Goal: Communication & Community: Answer question/provide support

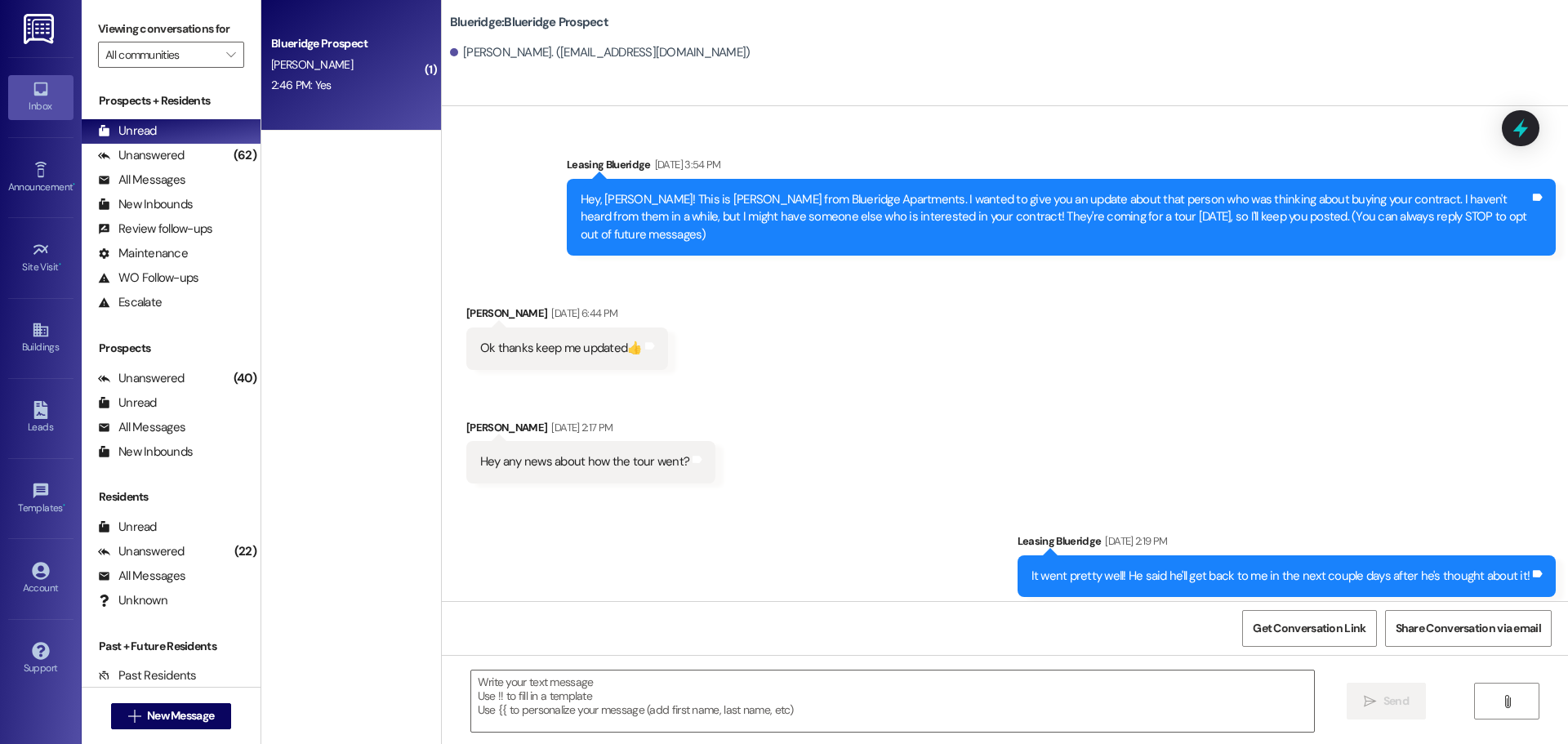
scroll to position [2190, 0]
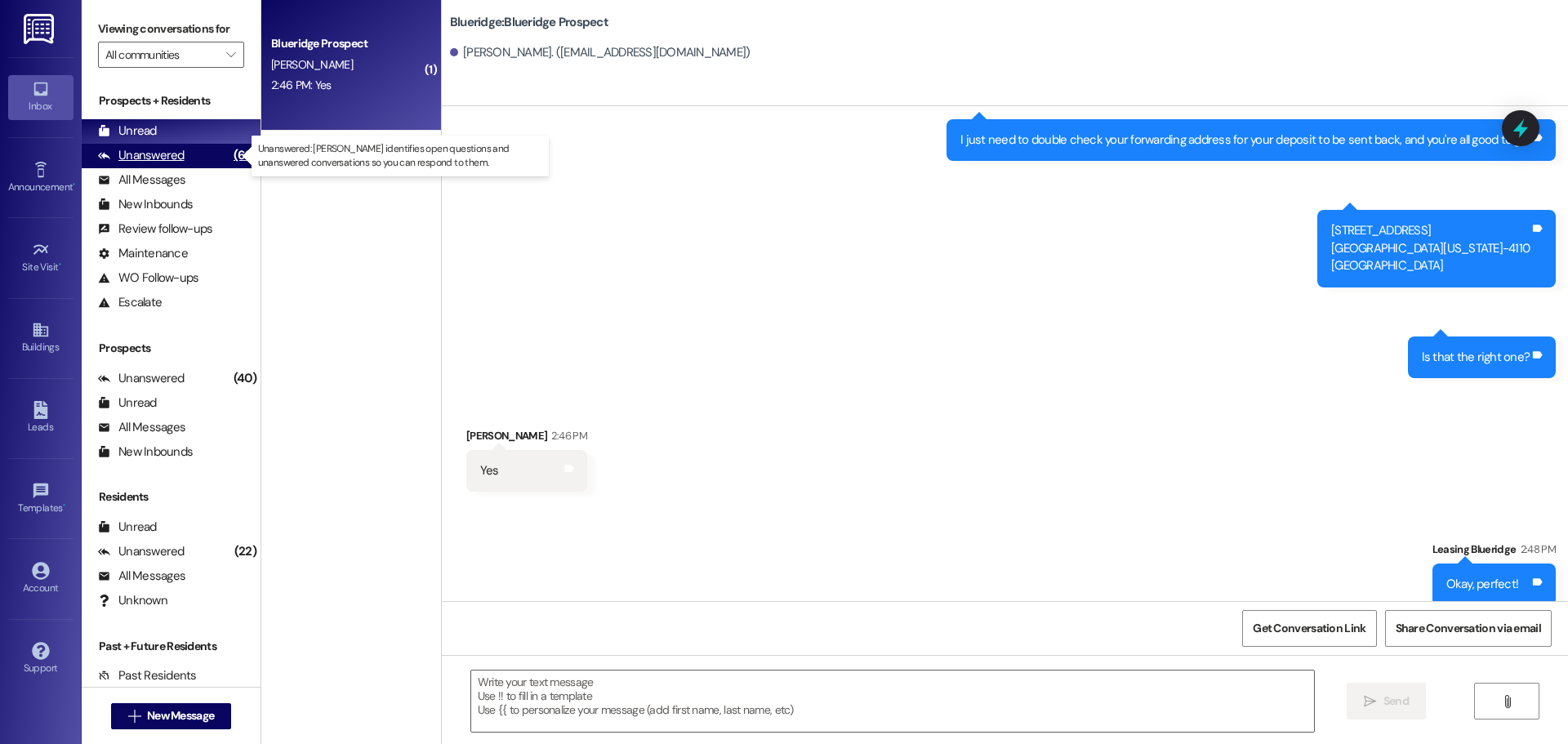
click at [170, 158] on div "Unanswered" at bounding box center [141, 155] width 87 height 17
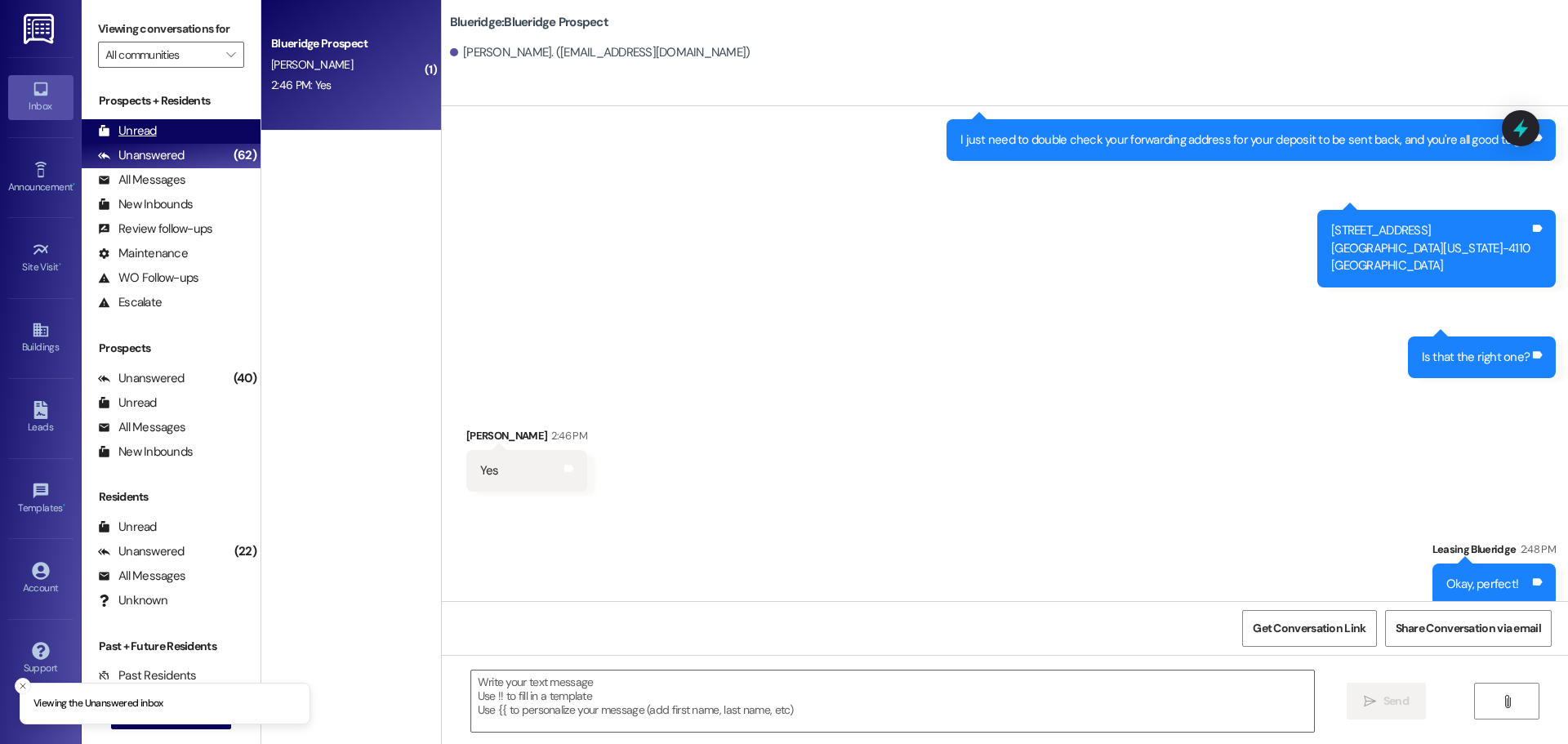
click at [173, 130] on div "Unread (0)" at bounding box center [171, 131] width 179 height 24
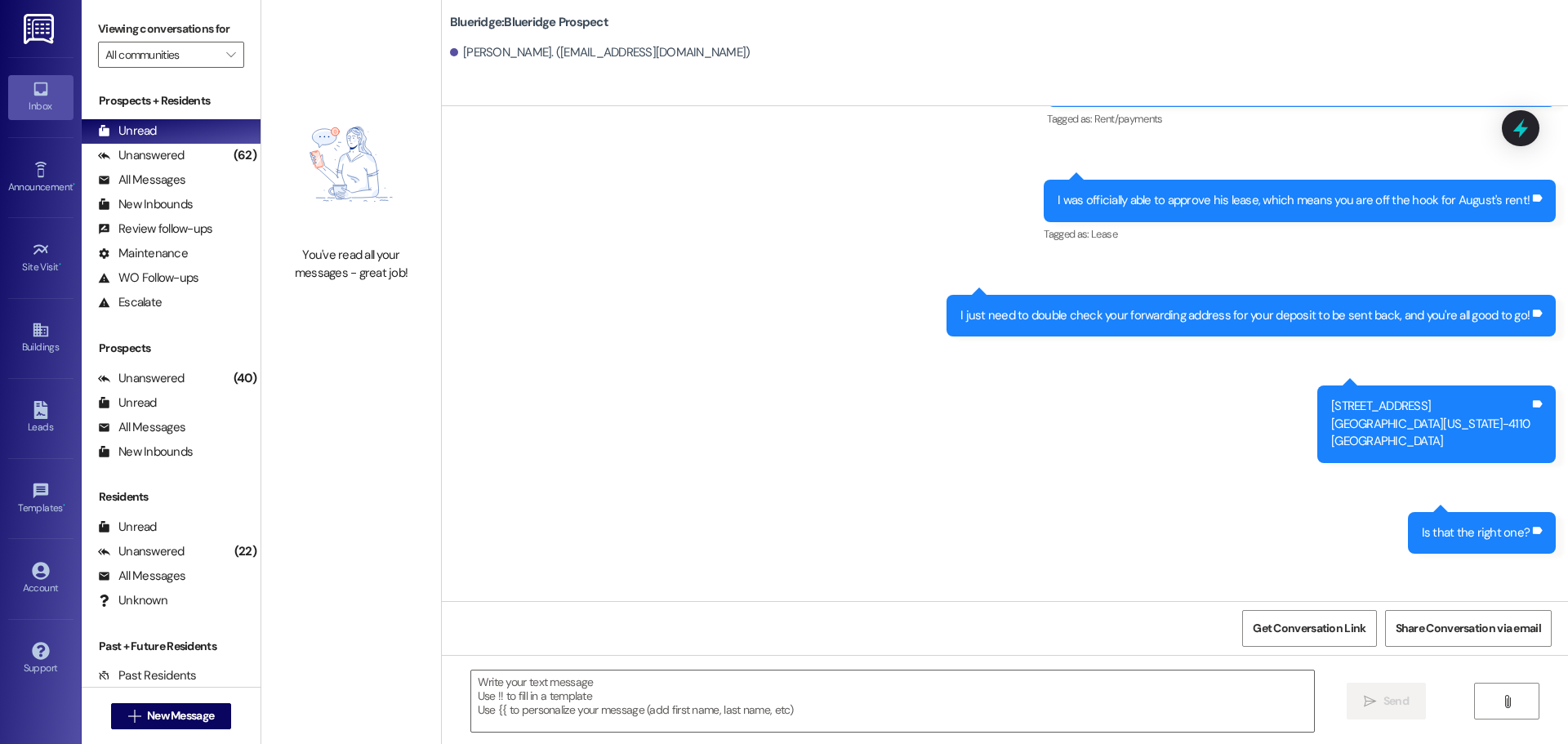
scroll to position [2076, 0]
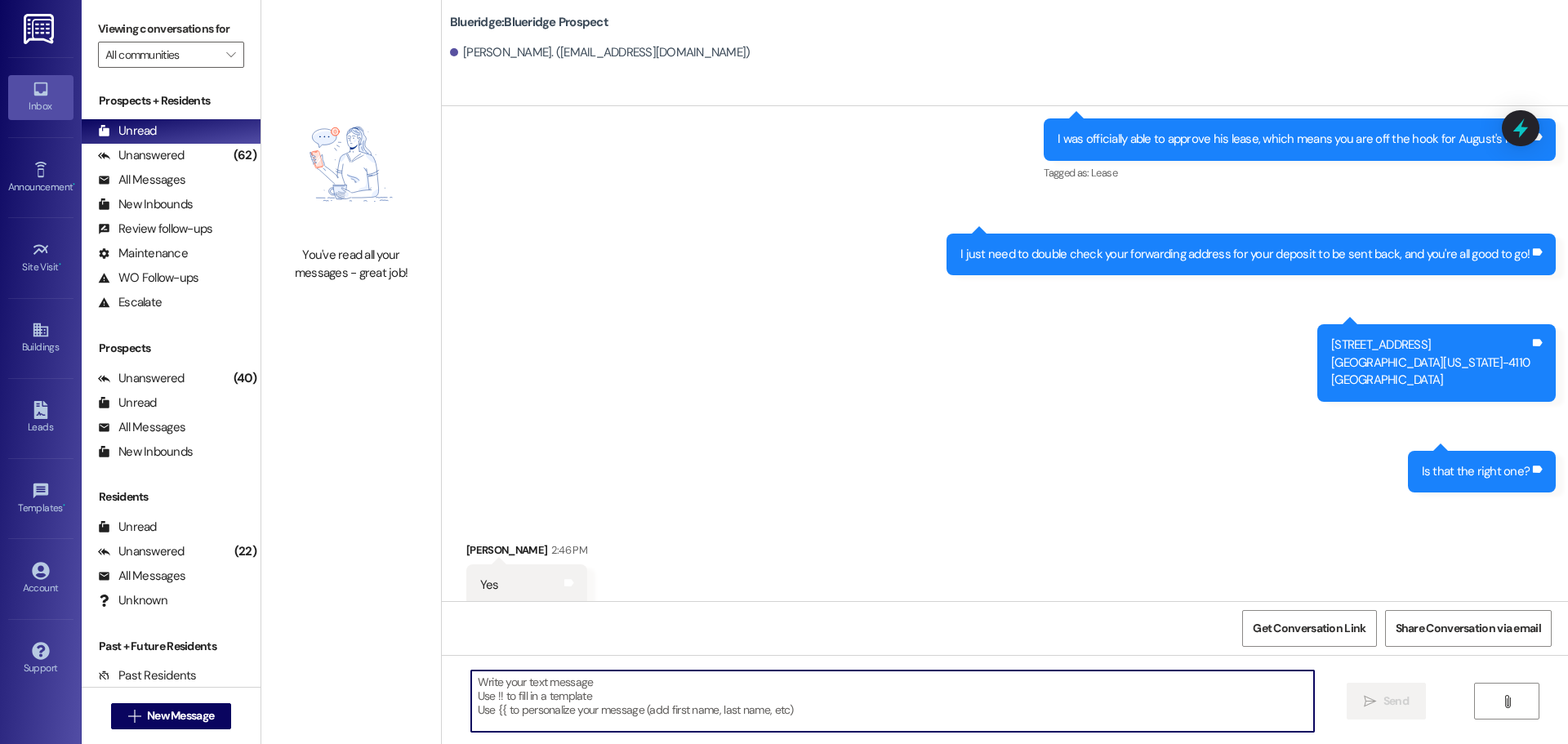
click at [973, 687] on textarea at bounding box center [893, 701] width 843 height 62
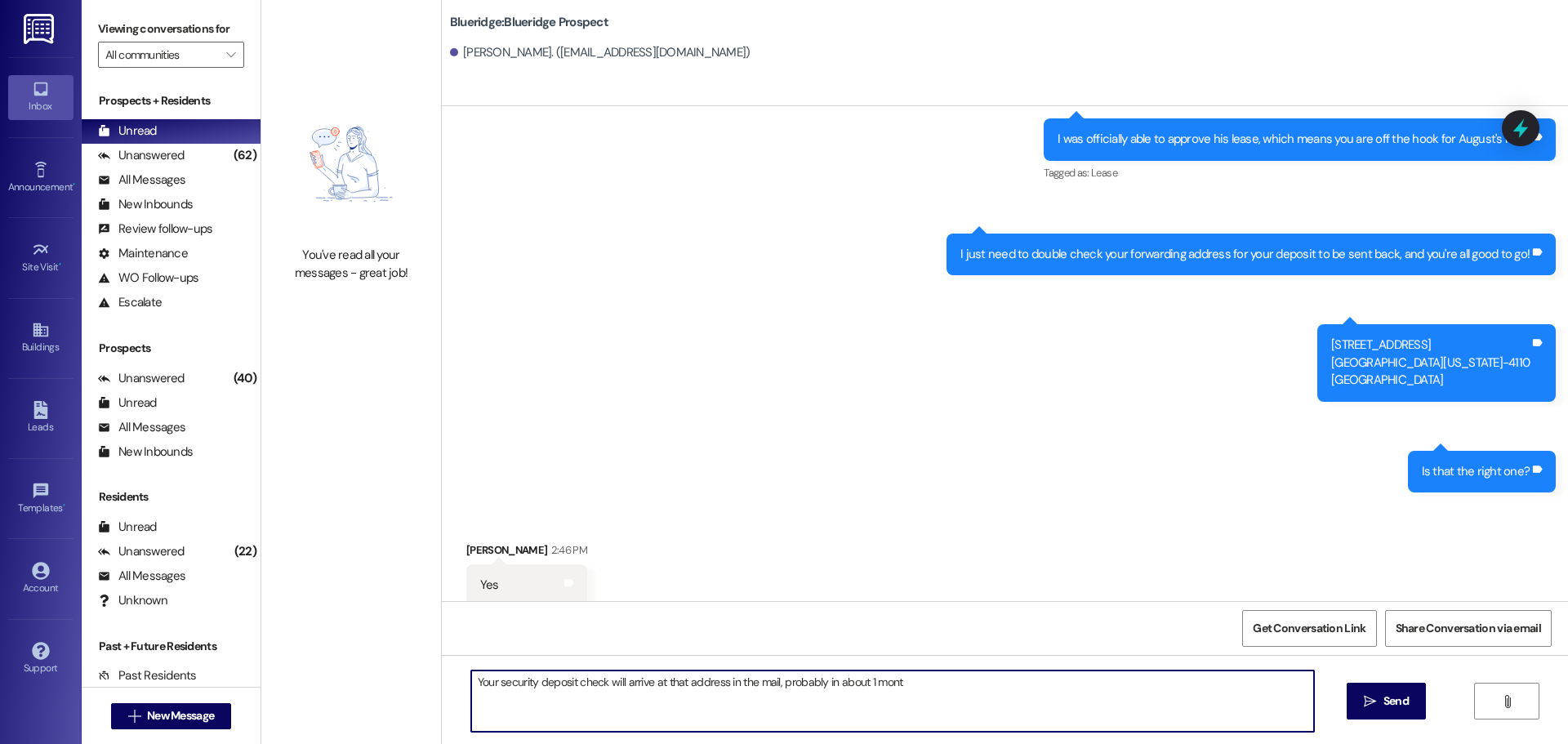
type textarea "Your security deposit check will arrive at that address in the mail, probably i…"
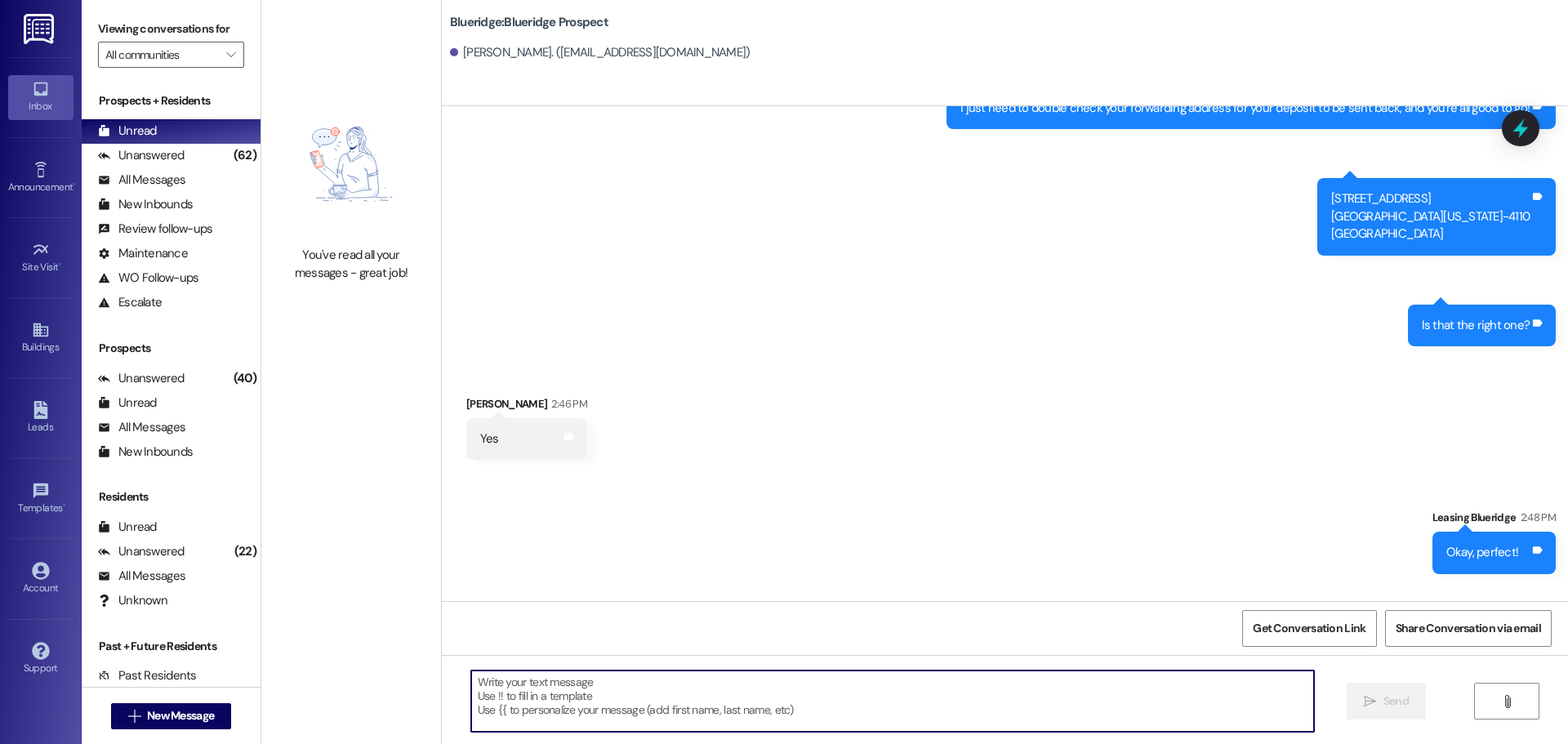
scroll to position [2305, 0]
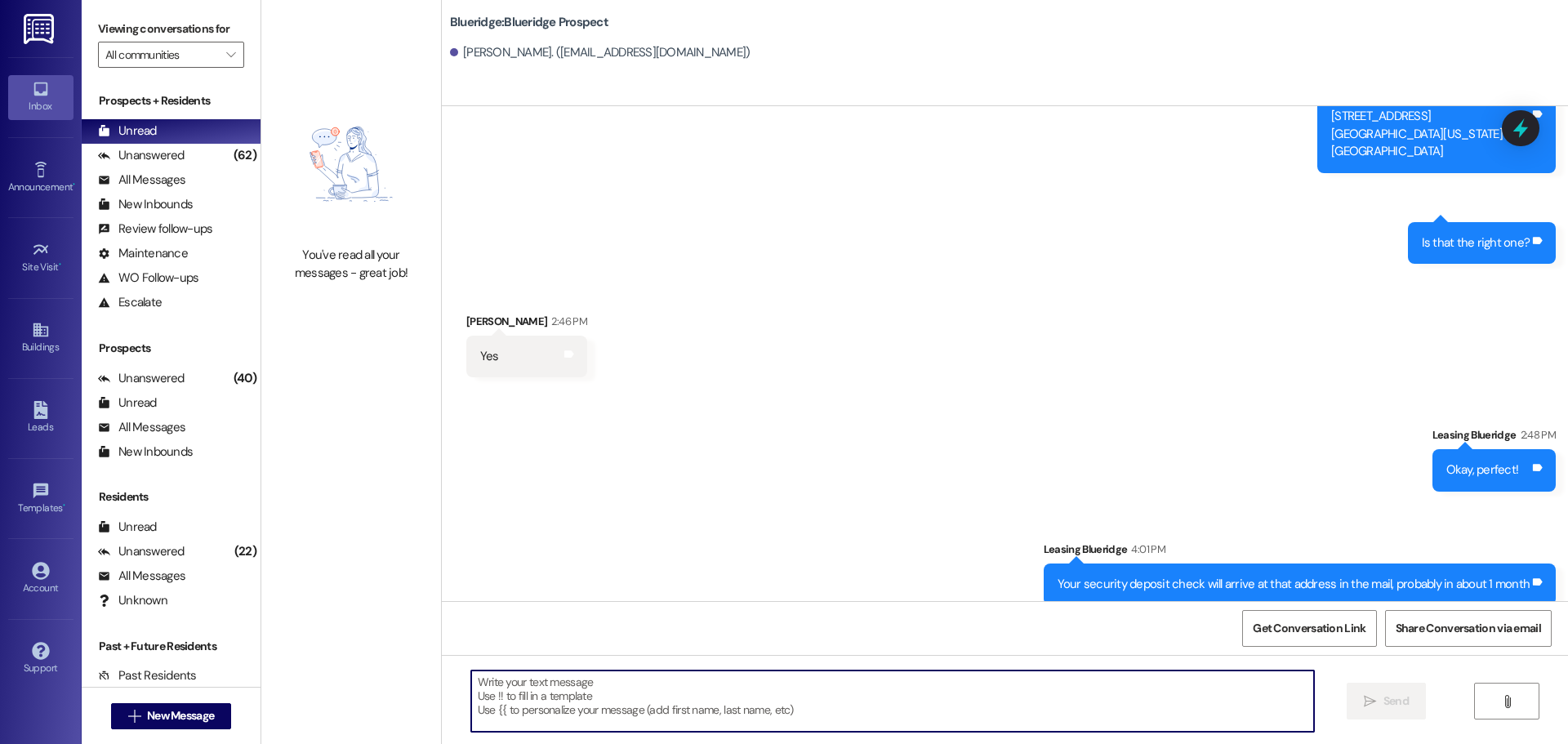
click at [1196, 706] on textarea at bounding box center [893, 701] width 843 height 62
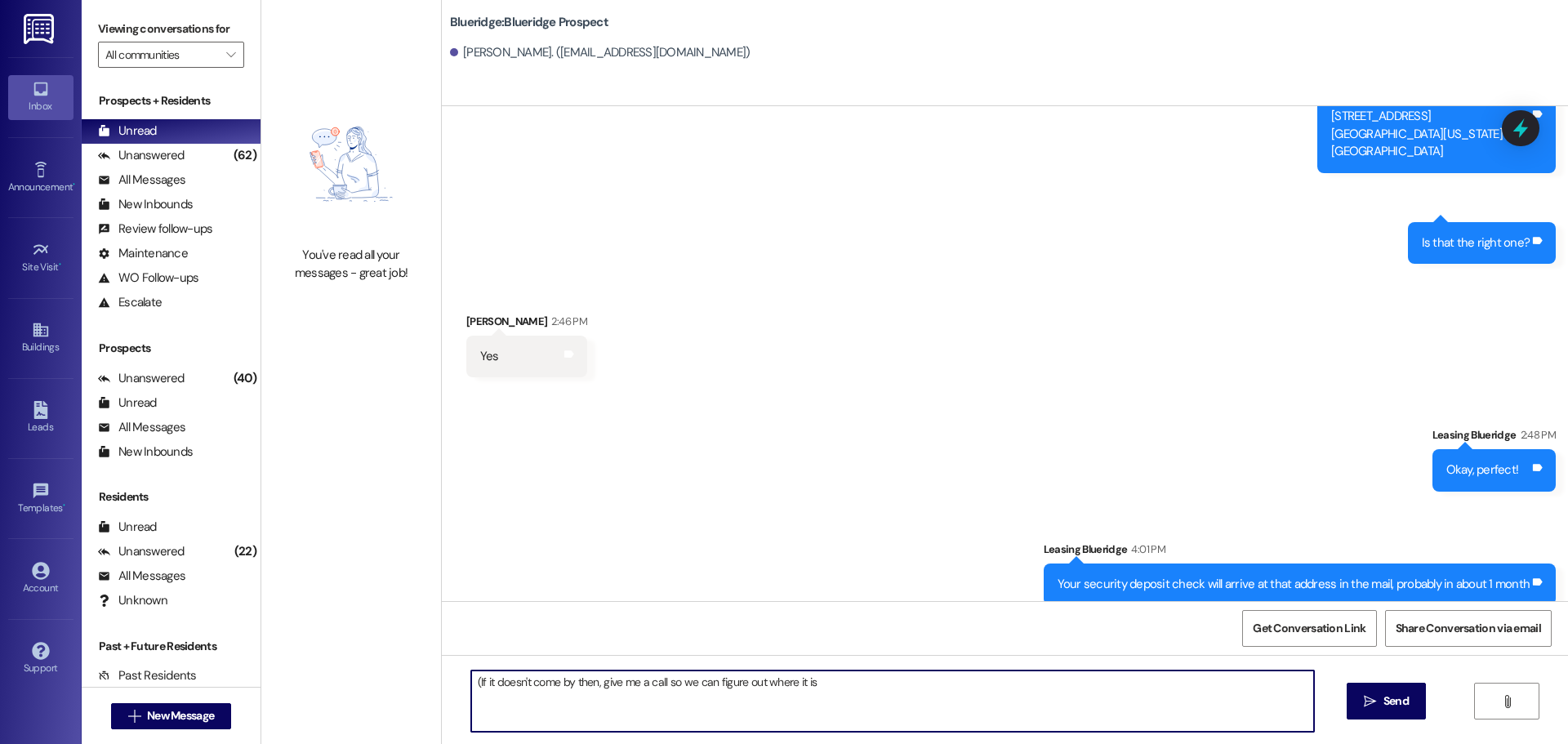
type textarea "(If it doesn't come by then, give me a call so we can figure out where it is!"
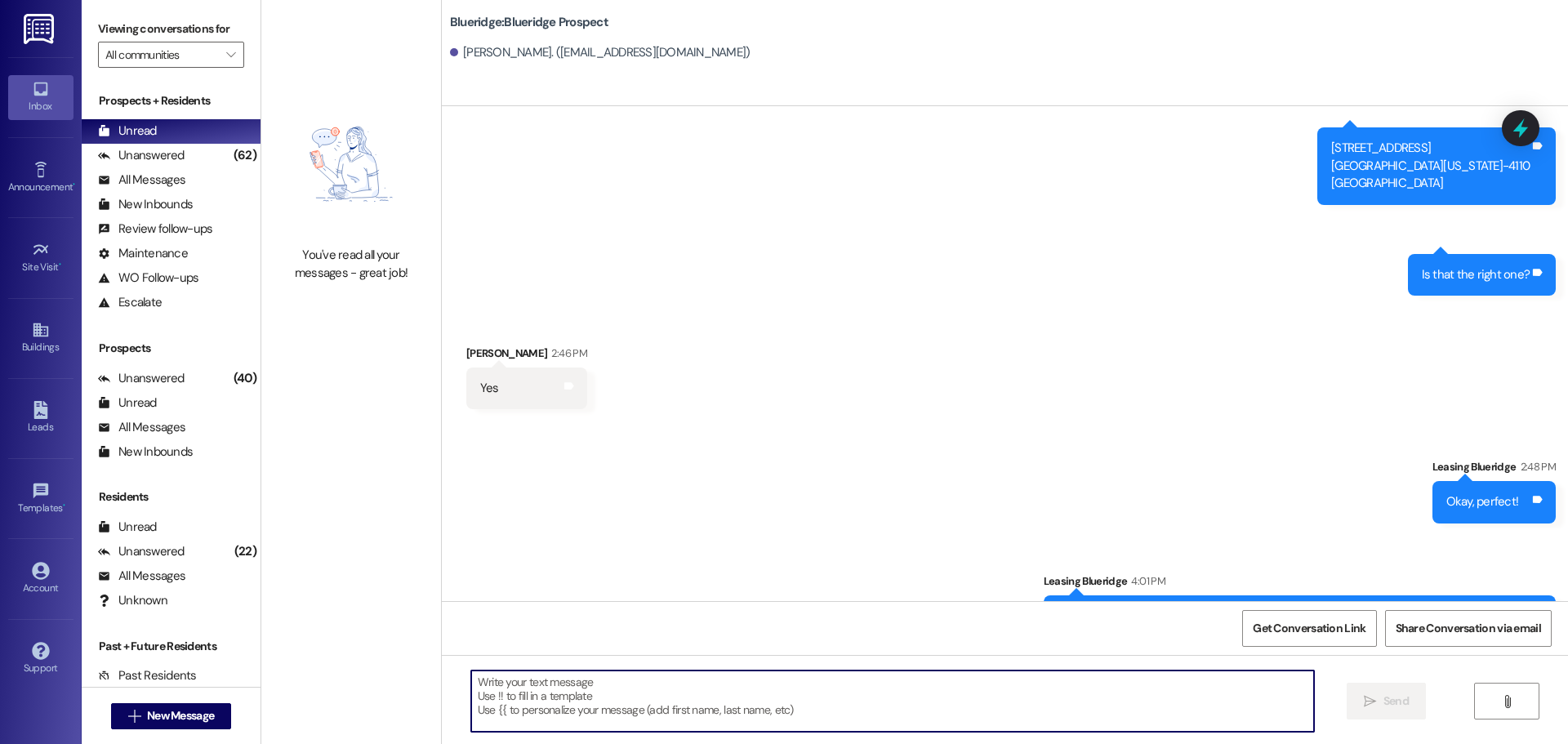
scroll to position [2418, 0]
